Goal: Information Seeking & Learning: Learn about a topic

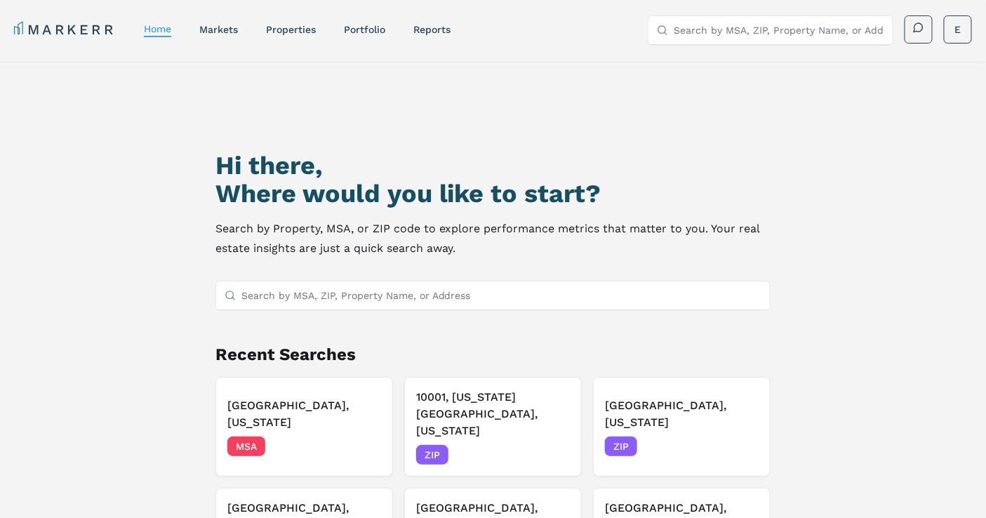
click at [213, 32] on link "markets" at bounding box center [218, 29] width 39 height 11
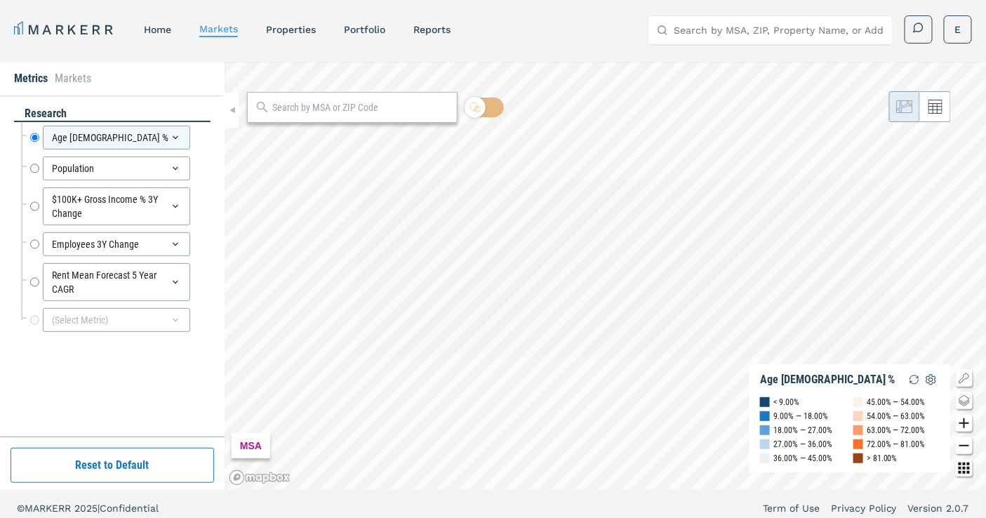
click at [286, 109] on input "text" at bounding box center [361, 107] width 178 height 15
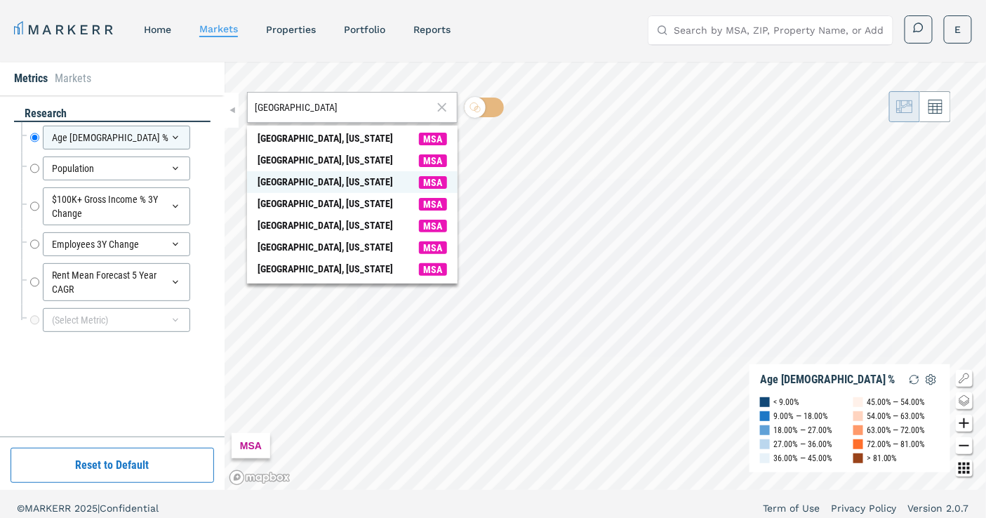
type input "[GEOGRAPHIC_DATA]"
click at [425, 177] on span "MSA" at bounding box center [433, 182] width 28 height 13
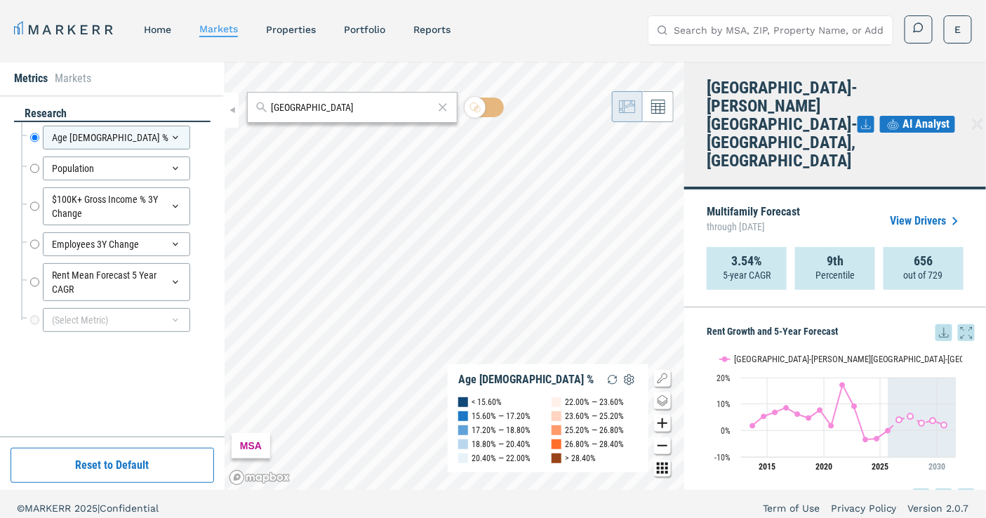
click at [908, 116] on span "AI Analyst" at bounding box center [926, 124] width 47 height 17
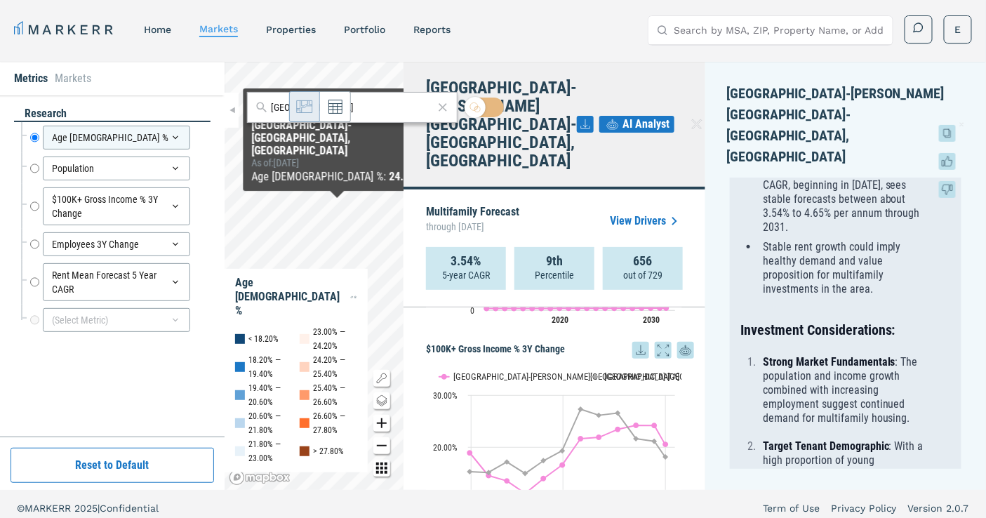
scroll to position [912, 0]
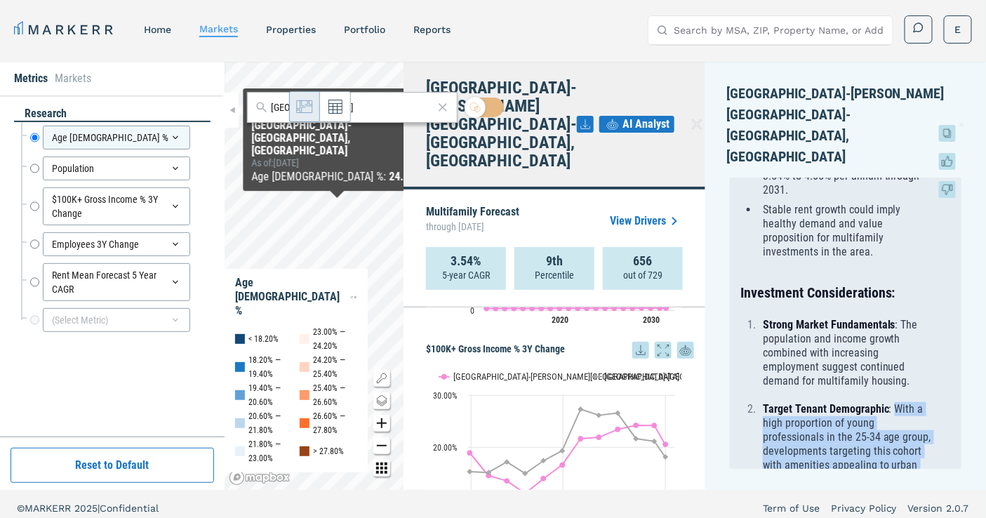
drag, startPoint x: 895, startPoint y: 335, endPoint x: 861, endPoint y: 430, distance: 100.6
copy ol "With a high proportion of young professionals in the 25-34 age group, developme…"
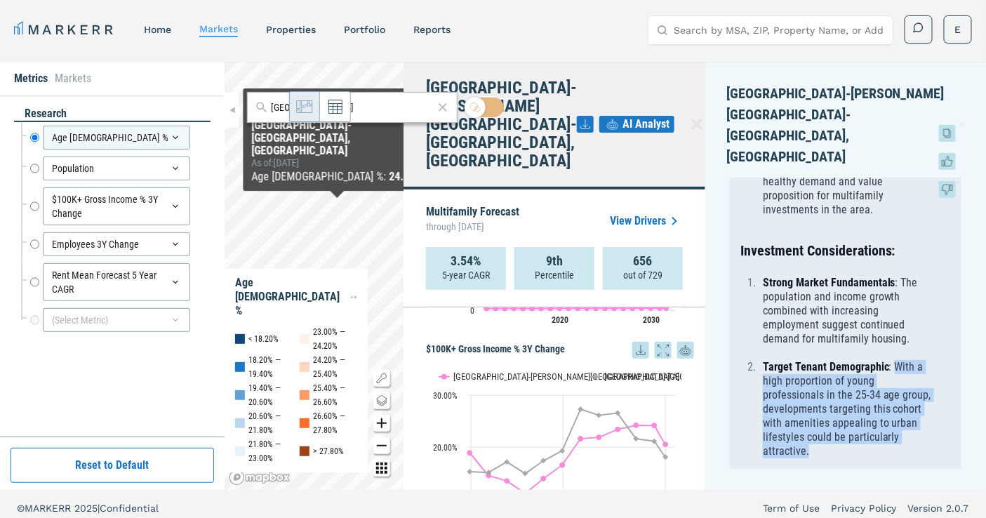
scroll to position [990, 0]
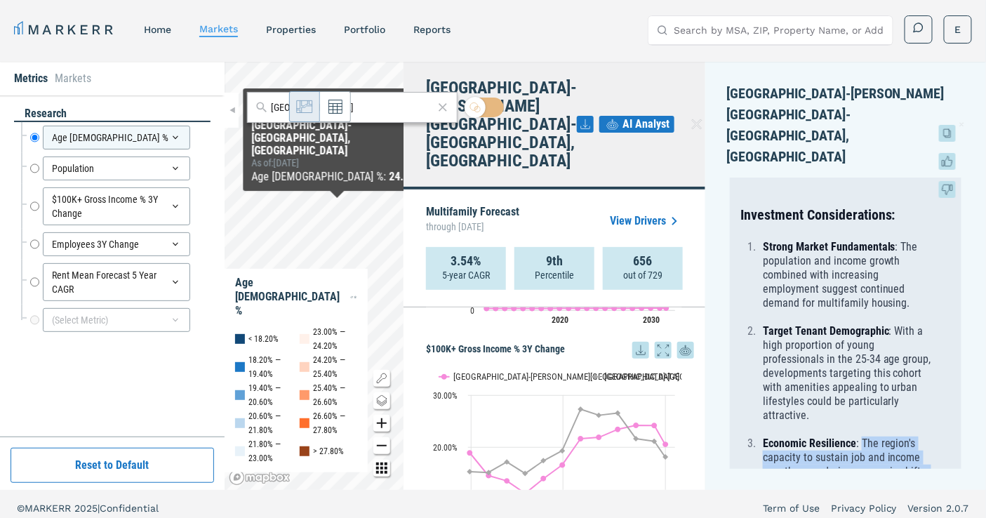
drag, startPoint x: 862, startPoint y: 372, endPoint x: 908, endPoint y: 416, distance: 63.0
click at [908, 437] on p "Economic Resilience : The region's capacity to sustain job and income growth, e…" at bounding box center [848, 479] width 171 height 84
copy p "The region's capacity to sustain job and income growth, even during economic sh…"
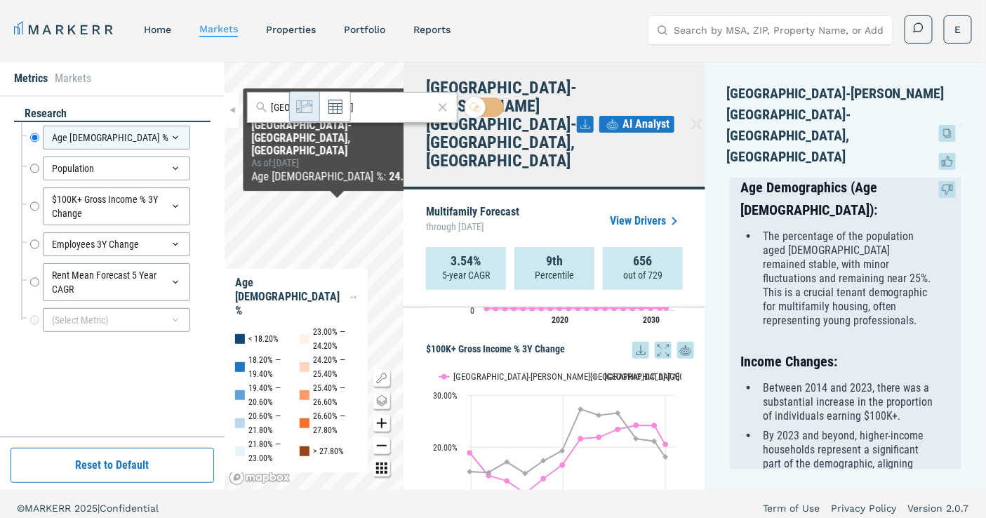
scroll to position [211, 0]
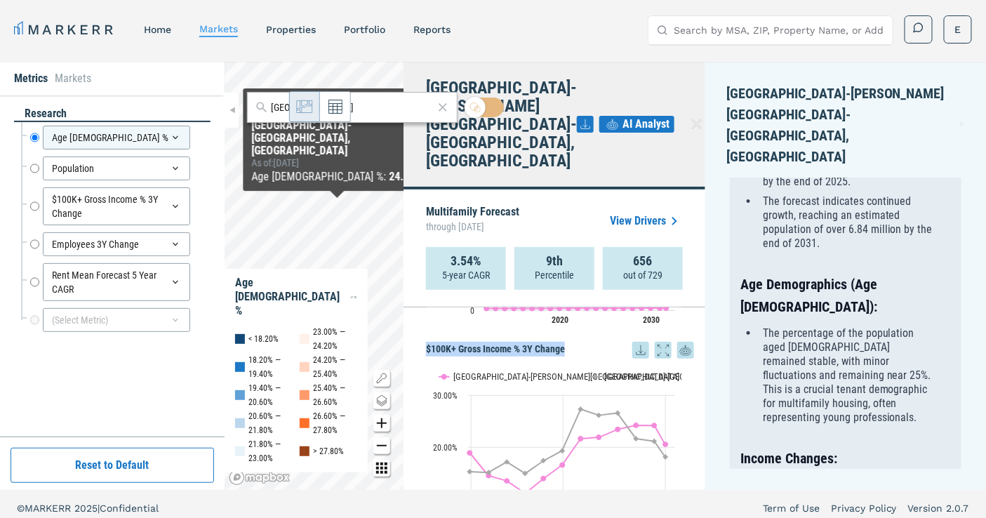
drag, startPoint x: 425, startPoint y: 311, endPoint x: 600, endPoint y: 313, distance: 174.8
click at [600, 342] on h5 "$100K+ Gross Income % 3Y Change" at bounding box center [560, 350] width 268 height 17
copy h5 "$100K+ Gross Income % 3Y Change"
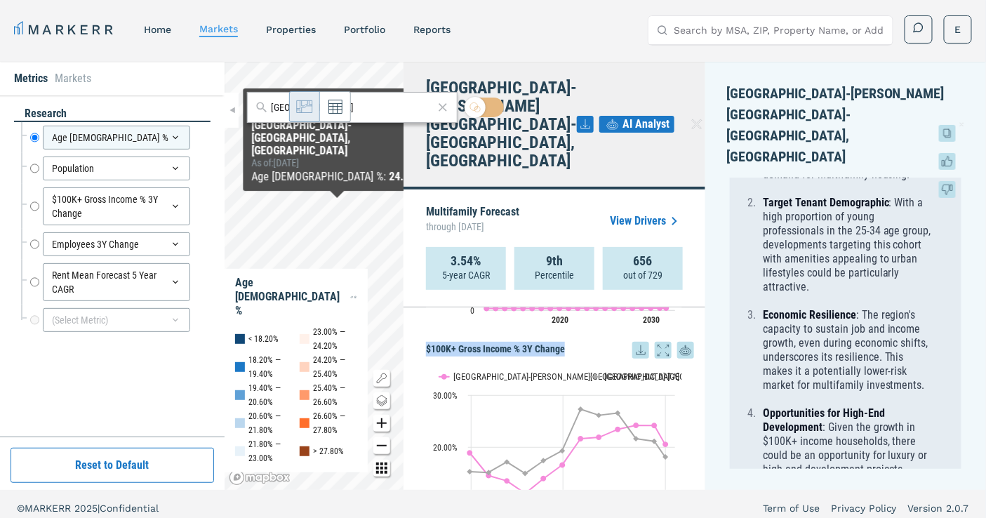
scroll to position [1146, 0]
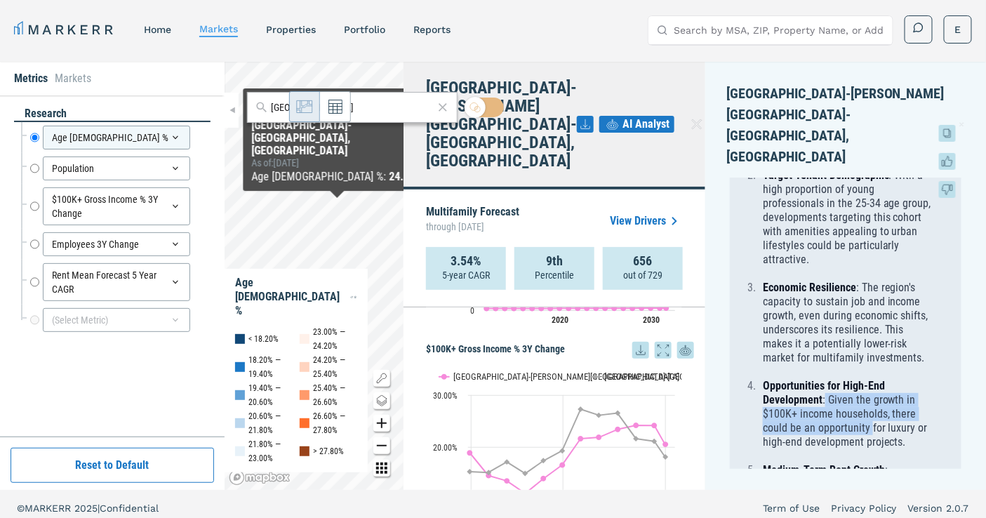
drag, startPoint x: 825, startPoint y: 343, endPoint x: 870, endPoint y: 367, distance: 51.8
click at [870, 379] on p "Opportunities for High-End Development : Given the growth in $100K+ income hous…" at bounding box center [848, 414] width 171 height 70
copy p "Given the growth in $100K+ income households, there could be an opportunity"
click at [839, 383] on p "Opportunities for High-End Development : Given the growth in $100K+ income hous…" at bounding box center [848, 414] width 171 height 70
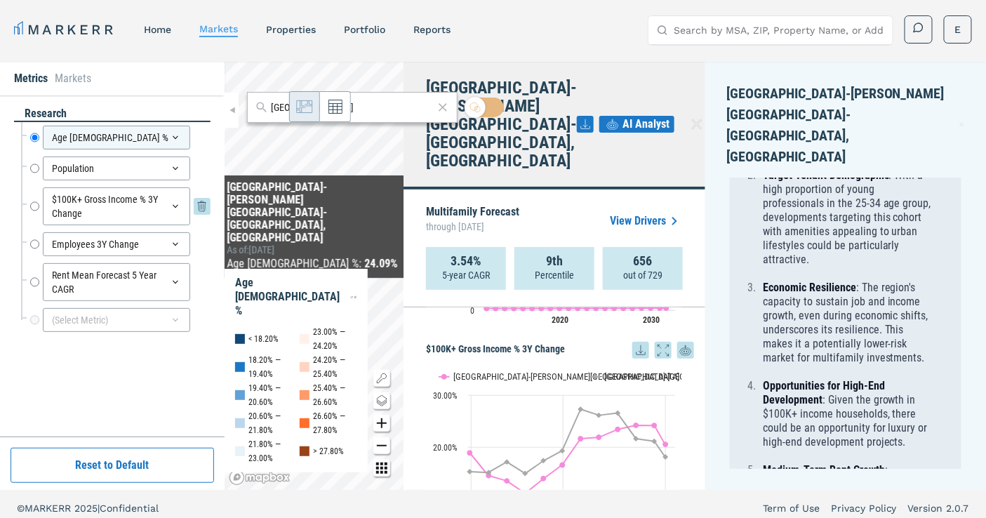
click at [171, 201] on icon at bounding box center [175, 206] width 11 height 11
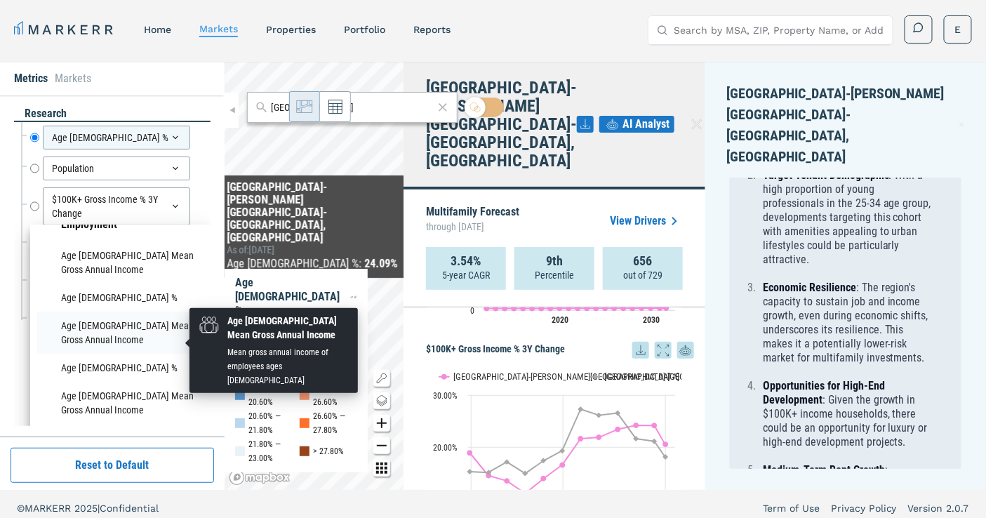
scroll to position [390, 0]
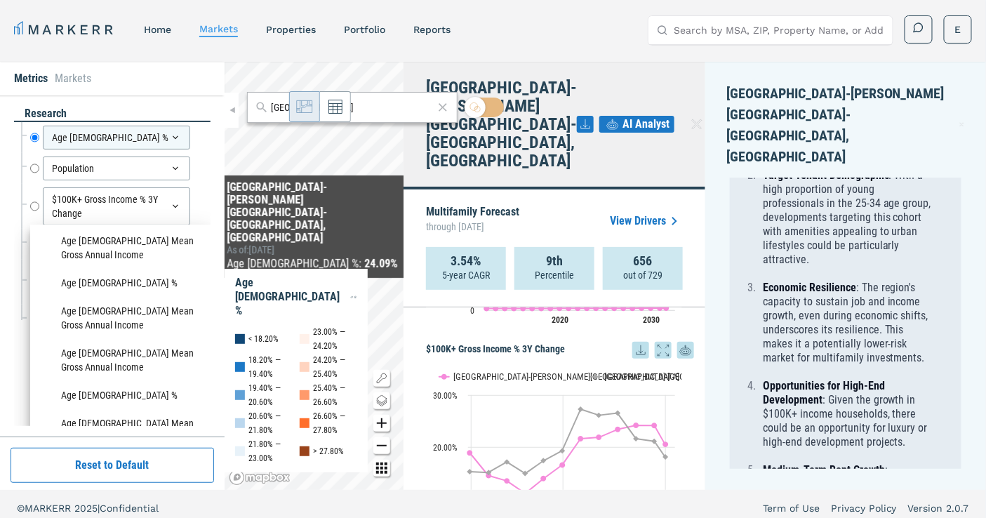
click at [138, 103] on div "research Age [DEMOGRAPHIC_DATA] % Age [DEMOGRAPHIC_DATA] % Population Populatio…" at bounding box center [112, 265] width 225 height 341
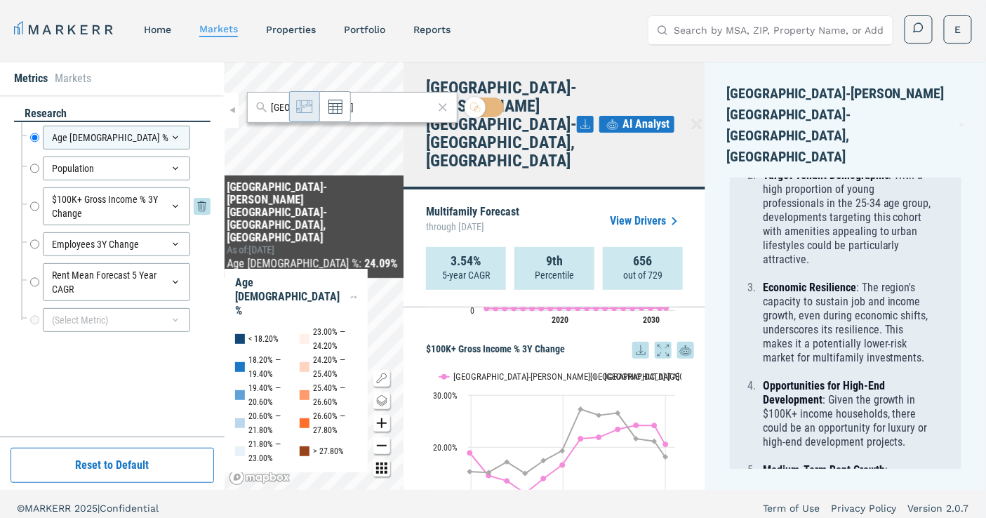
click at [160, 213] on div "$100K+ Gross Income % 3Y Change" at bounding box center [116, 206] width 147 height 38
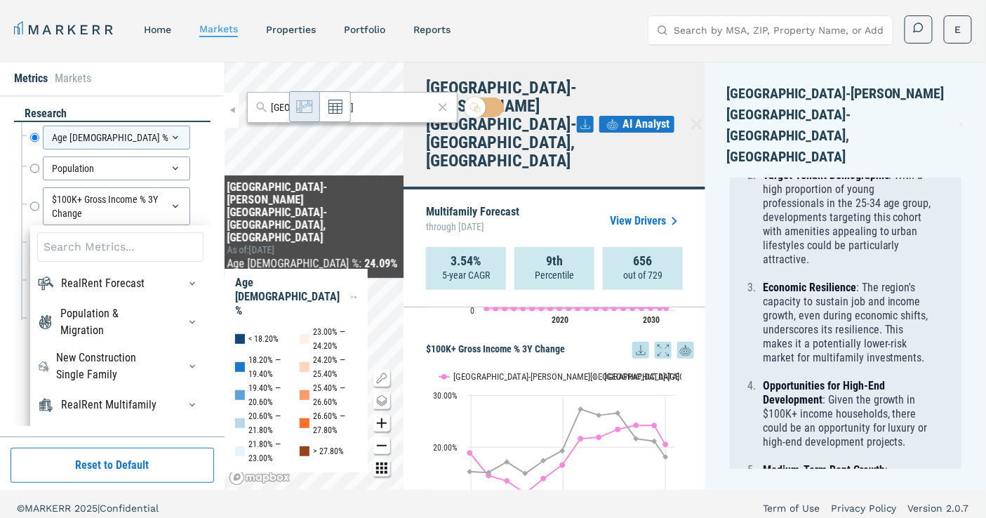
click at [147, 246] on input at bounding box center [120, 246] width 166 height 29
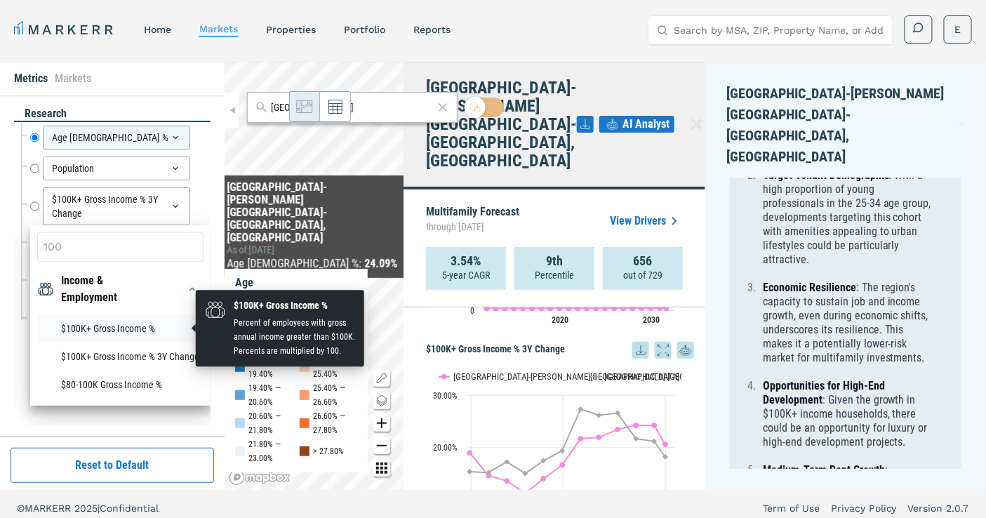
type input "100"
click at [121, 325] on li "$100K+ Gross Income %" at bounding box center [120, 328] width 166 height 28
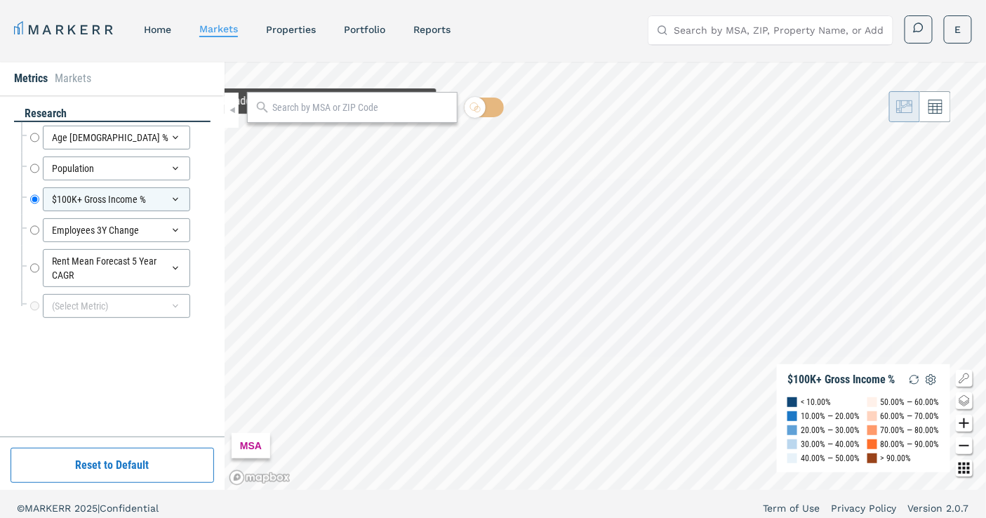
click at [337, 116] on div at bounding box center [352, 107] width 211 height 31
click at [333, 114] on input "text" at bounding box center [361, 107] width 178 height 15
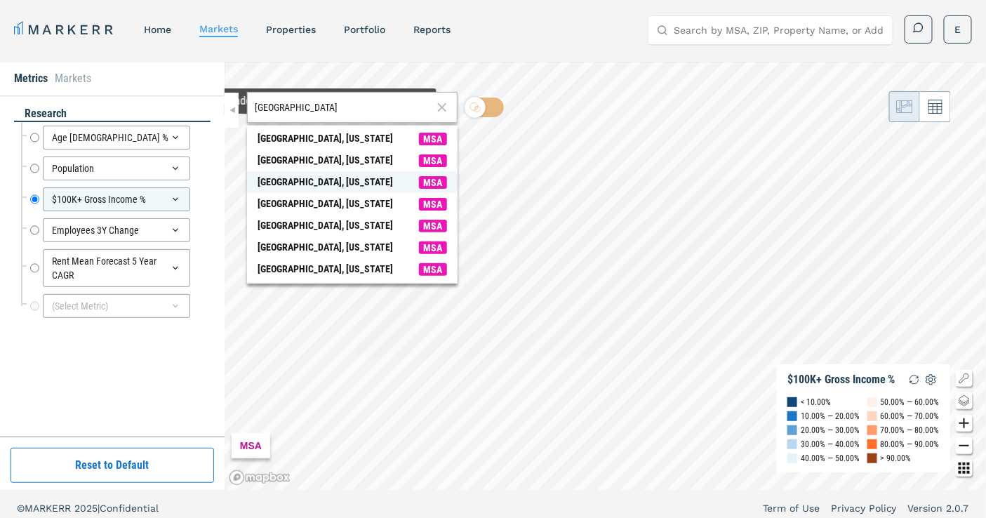
type input "[GEOGRAPHIC_DATA]"
click at [430, 180] on span "MSA" at bounding box center [433, 182] width 28 height 13
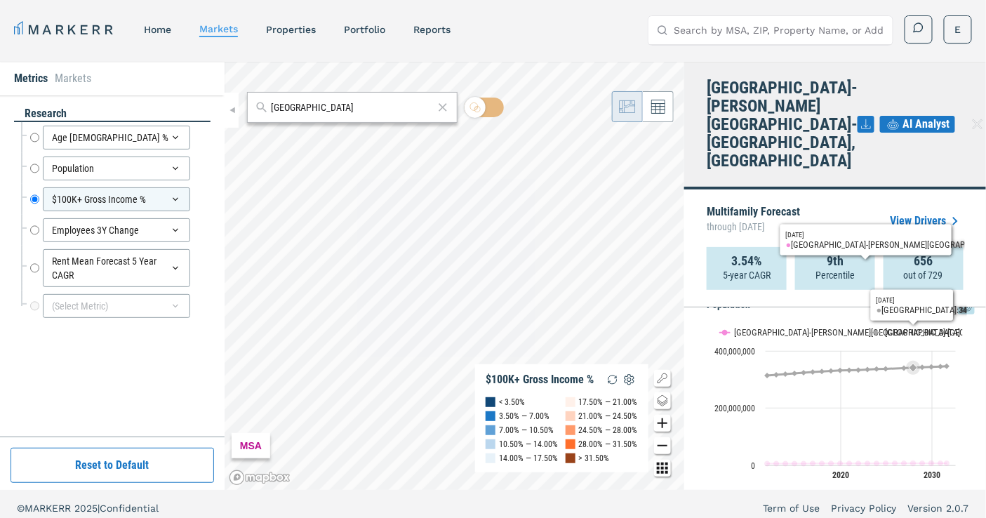
scroll to position [545, 0]
